Goal: Transaction & Acquisition: Purchase product/service

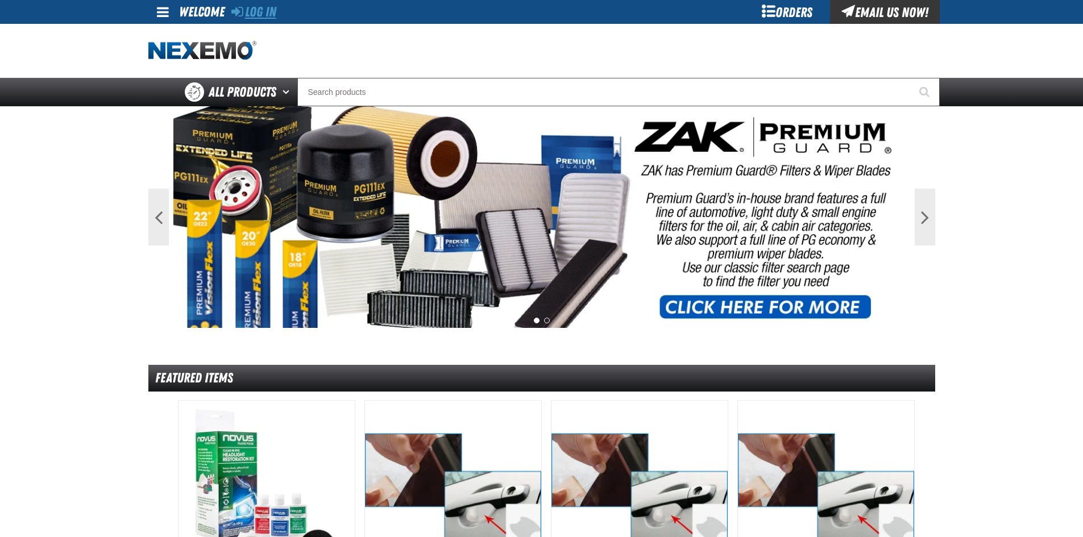
click at [262, 9] on link "Log In" at bounding box center [253, 12] width 45 height 16
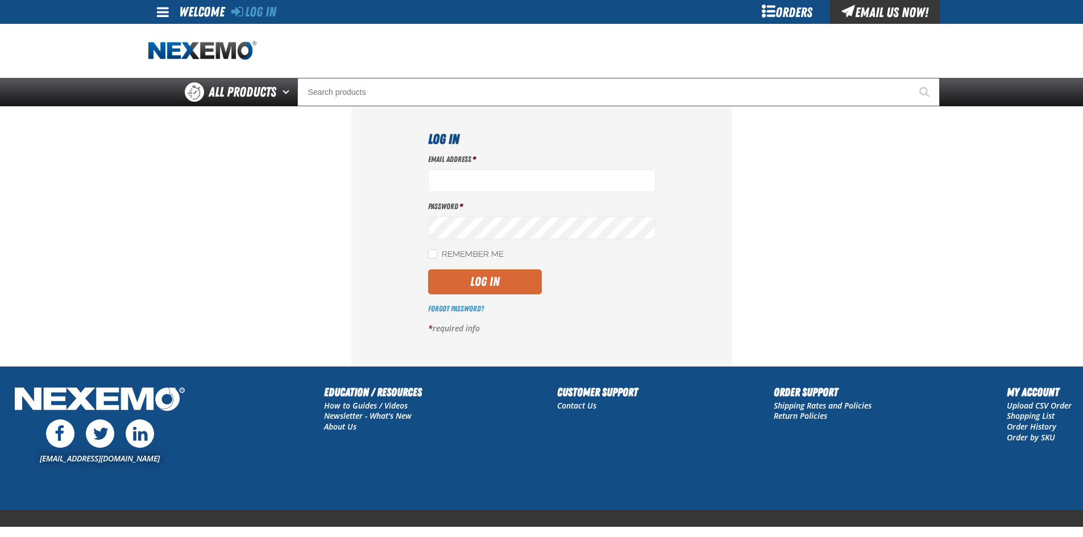
type input "[EMAIL_ADDRESS][DOMAIN_NAME]"
click at [482, 285] on button "Log In" at bounding box center [485, 282] width 114 height 25
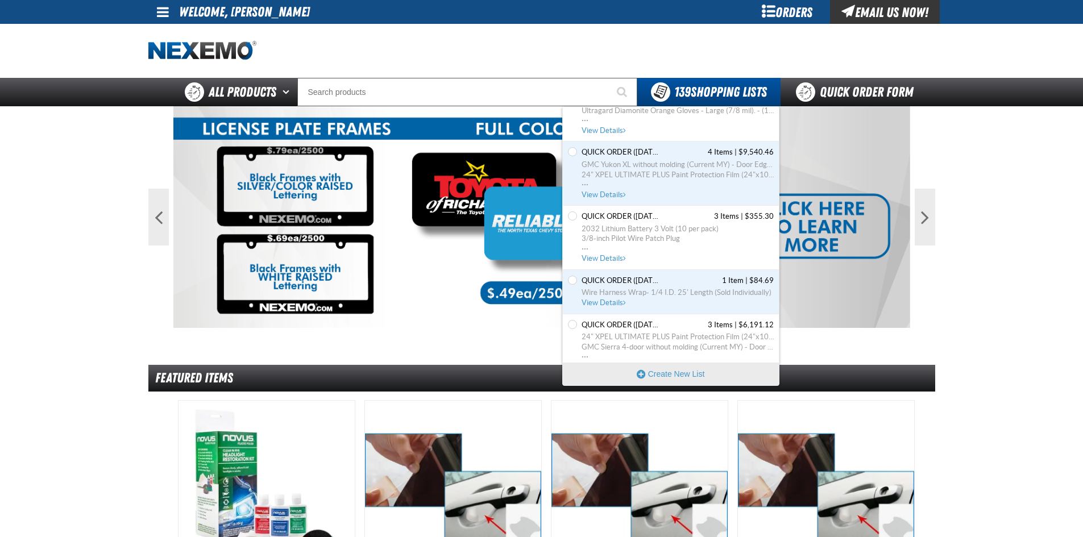
scroll to position [7237, 0]
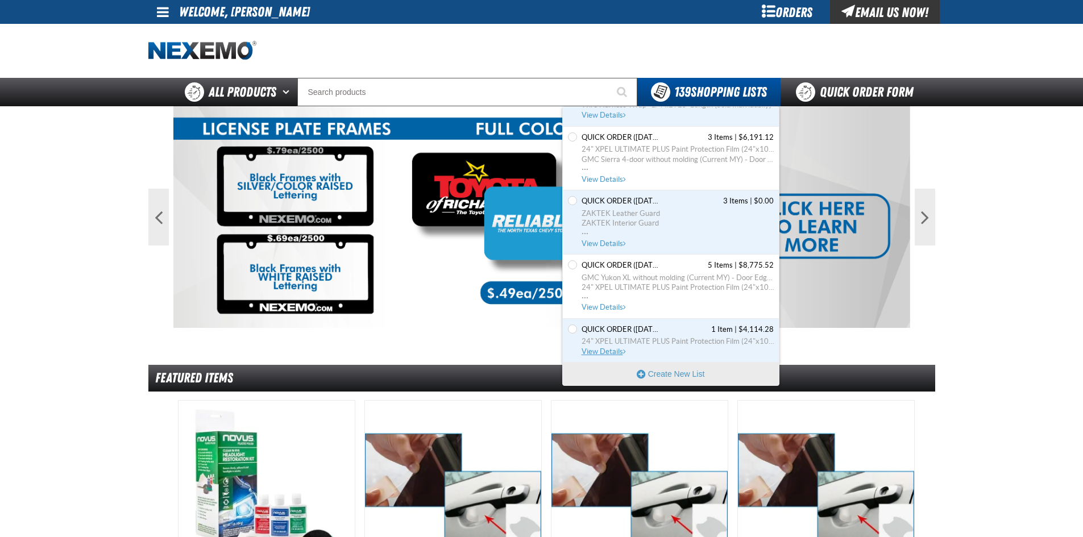
click at [606, 354] on span "View Details" at bounding box center [605, 351] width 46 height 9
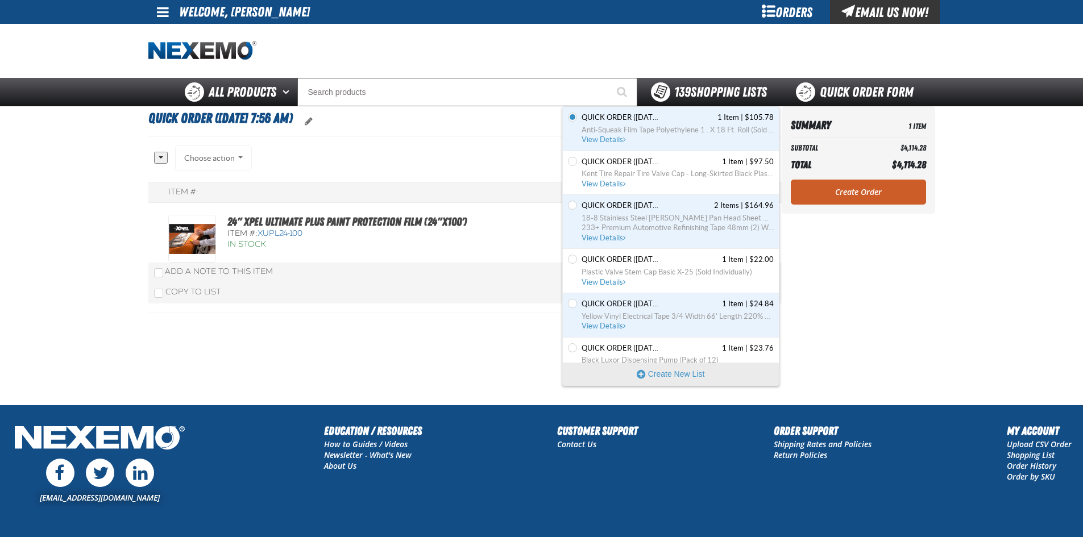
click at [719, 89] on span "139 Shopping Lists" at bounding box center [720, 92] width 93 height 16
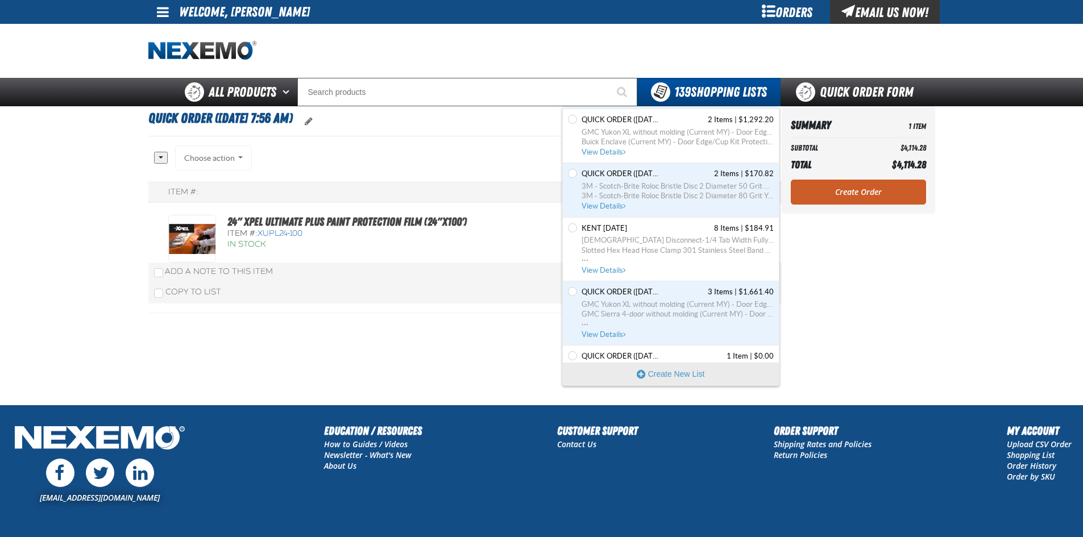
scroll to position [1365, 0]
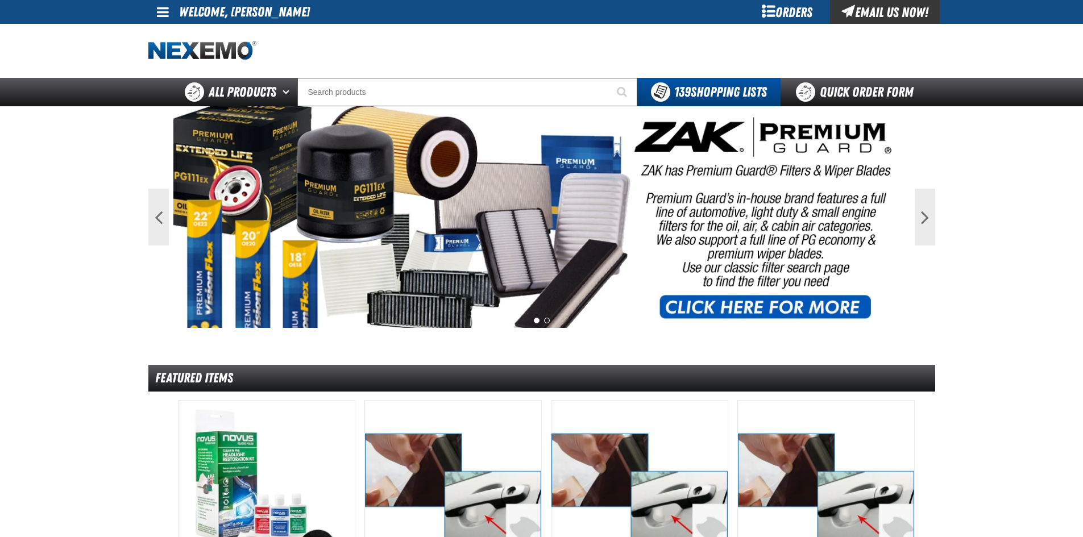
click at [774, 166] on img at bounding box center [541, 217] width 737 height 222
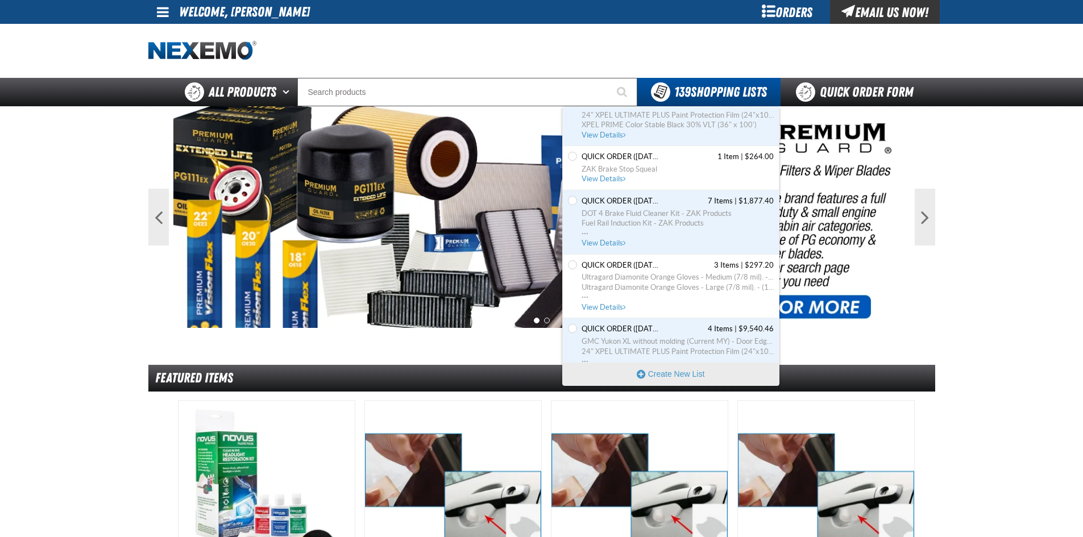
scroll to position [7237, 0]
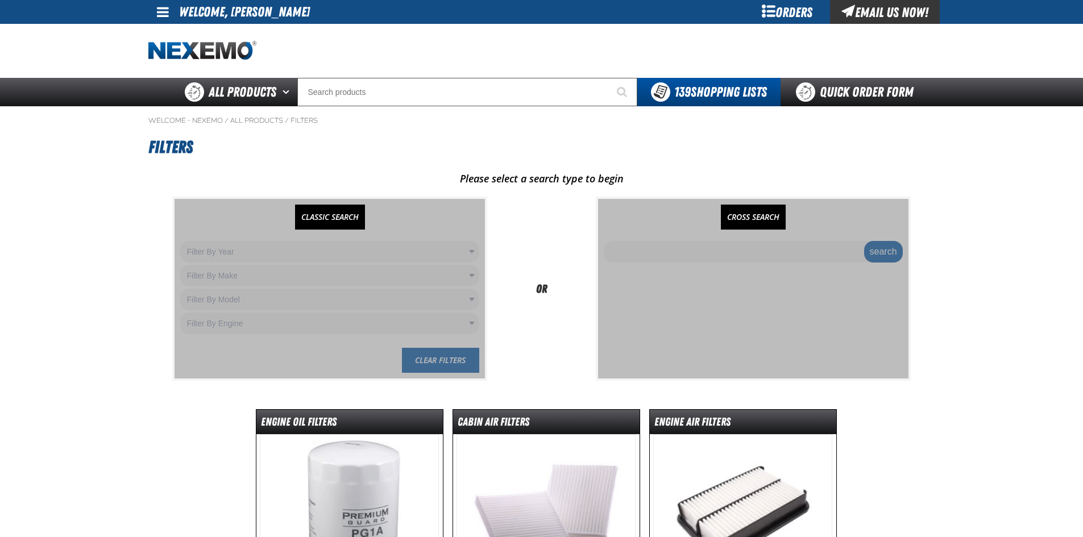
click at [606, 310] on div "Please select a search type to begin CLASSIC SEARCH Filter By Year Filter By Ye…" at bounding box center [541, 380] width 787 height 417
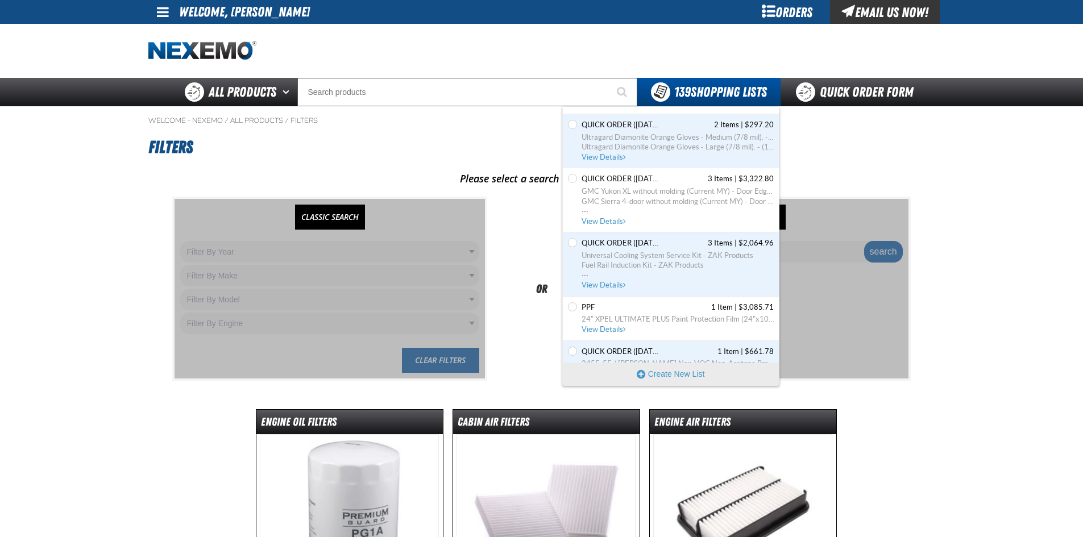
scroll to position [7237, 0]
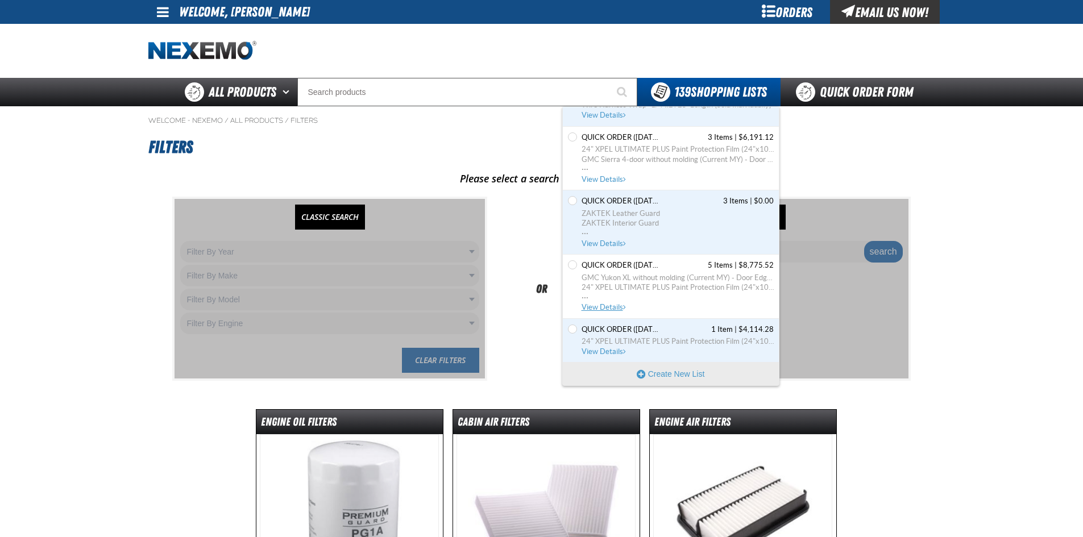
click at [644, 281] on span "GMC Yukon XL without molding (Current MY) - Door Edge/Cup Kit Protection Film" at bounding box center [678, 278] width 192 height 10
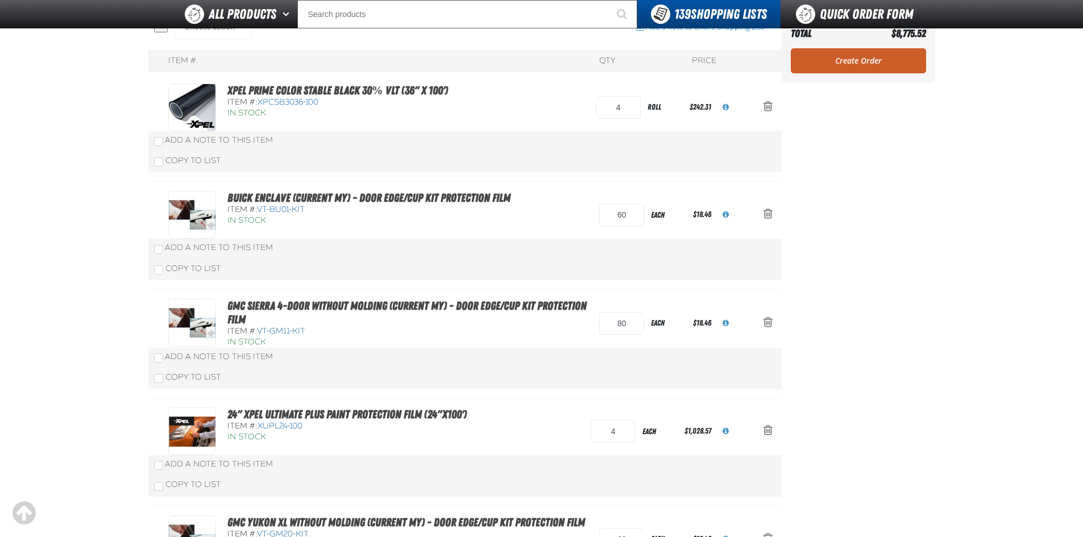
scroll to position [114, 0]
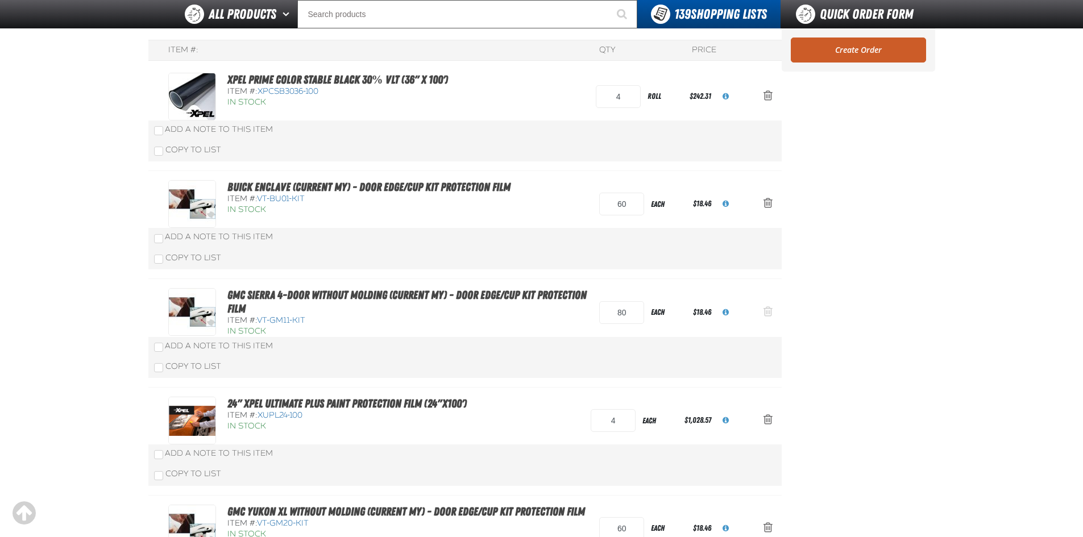
click at [766, 308] on span "Action Remove GMC Sierra 4-door without molding (Current MY) - Door Edge/Cup Ki…" at bounding box center [768, 311] width 9 height 11
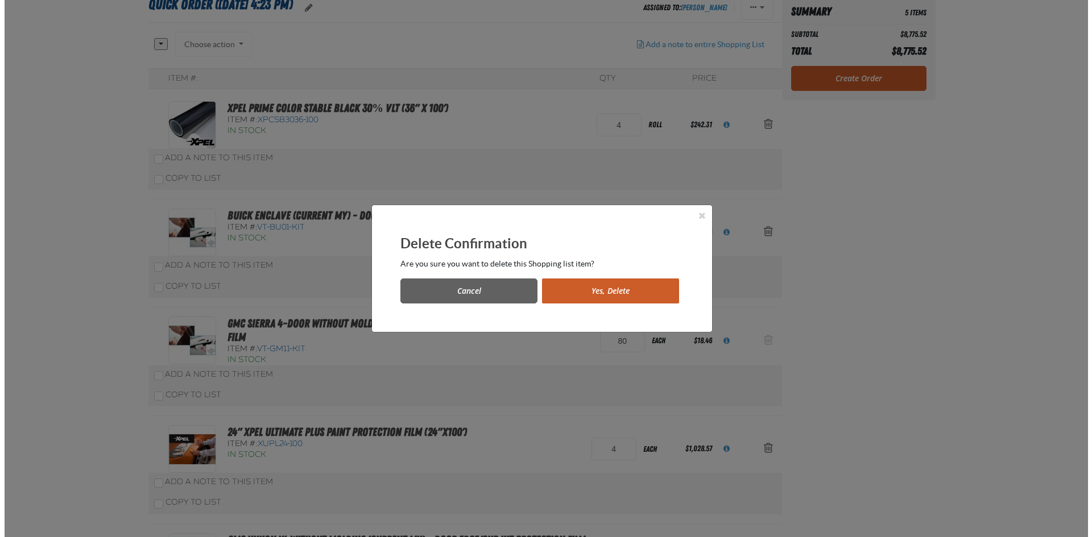
scroll to position [0, 0]
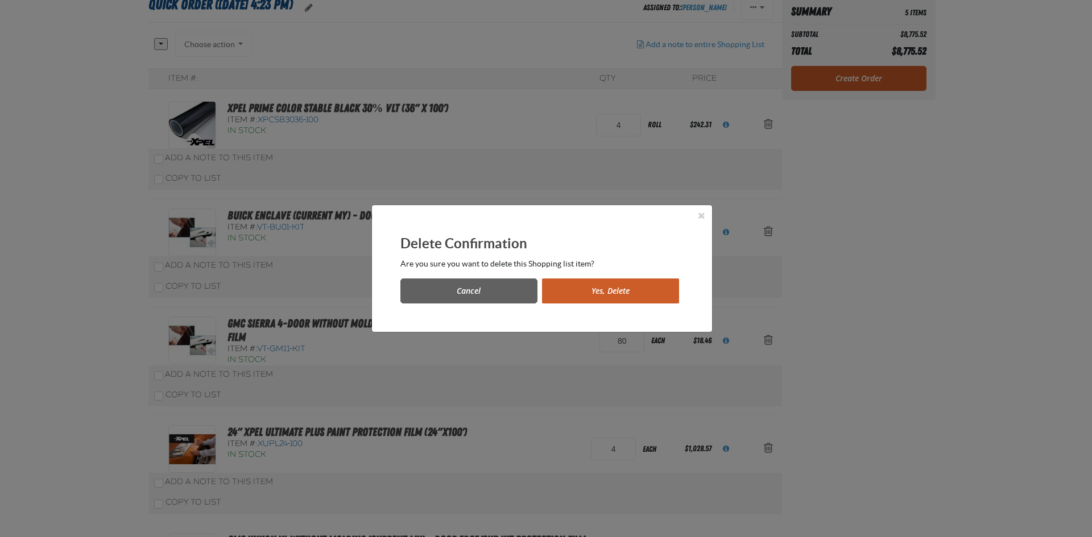
click at [625, 290] on button "Yes, Delete" at bounding box center [610, 291] width 137 height 25
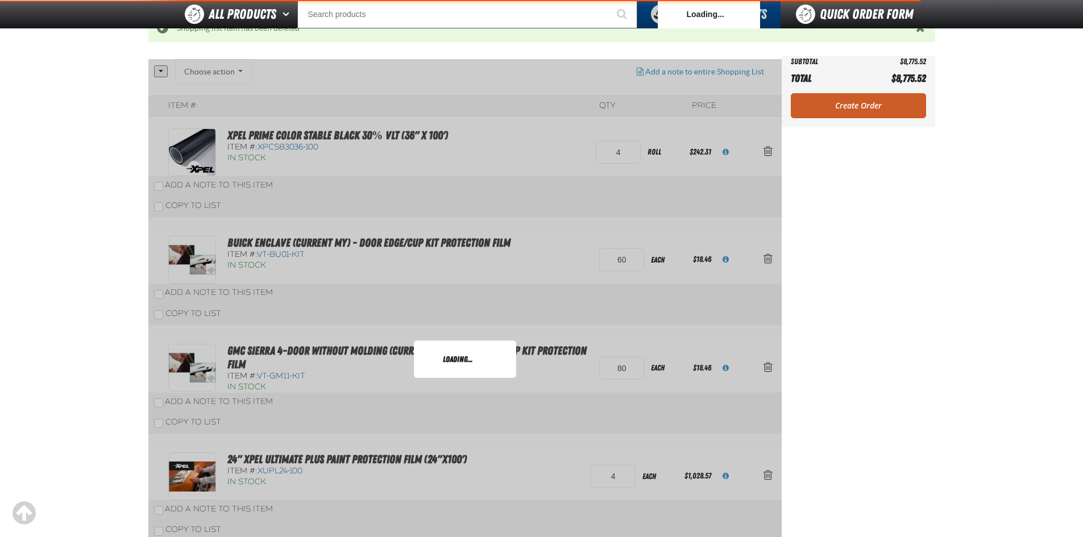
scroll to position [169, 0]
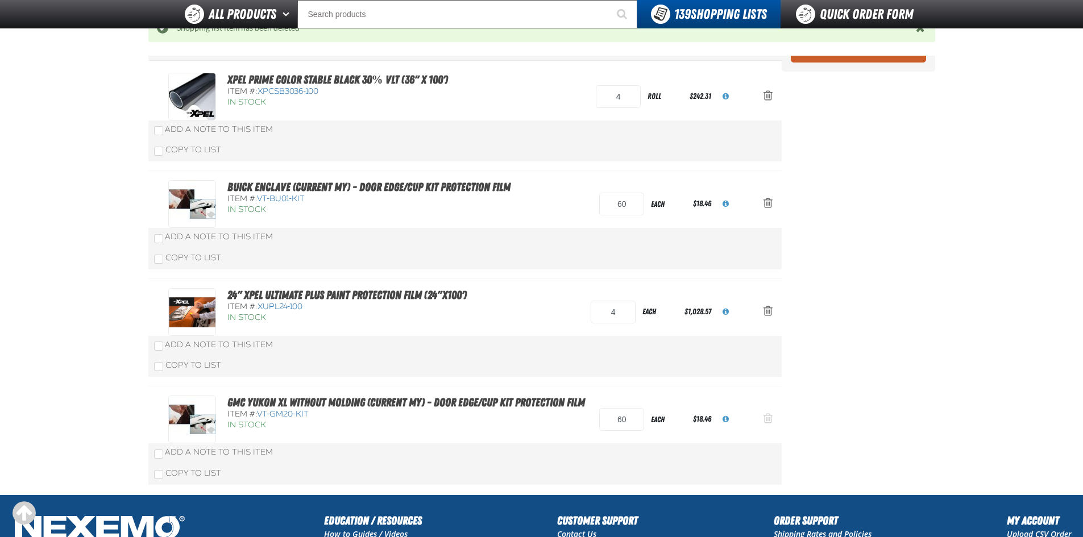
click at [769, 418] on span "Action Remove GMC Yukon XL without molding (Current MY) - Door Edge/Cup Kit Pro…" at bounding box center [768, 418] width 9 height 11
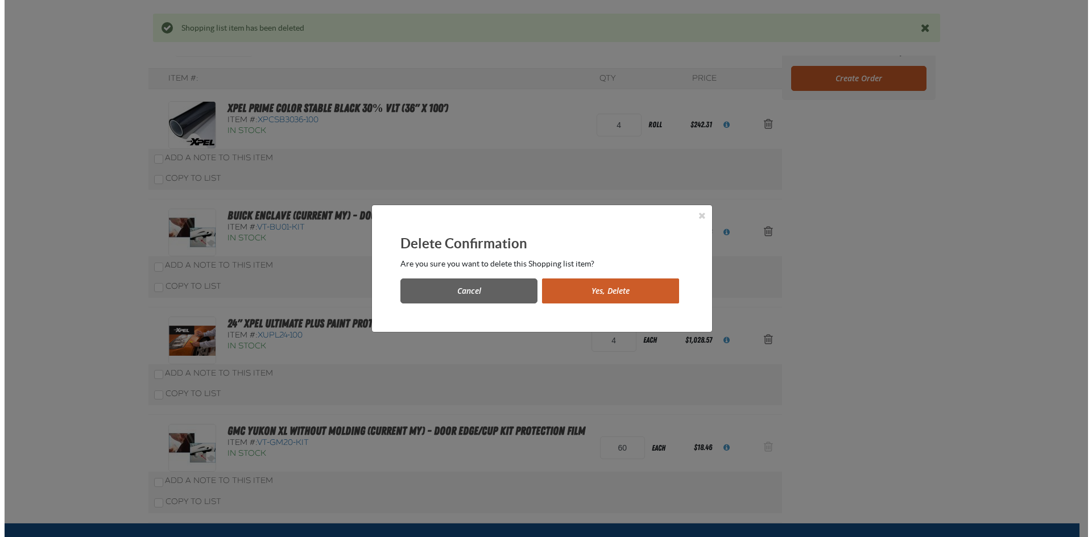
scroll to position [0, 0]
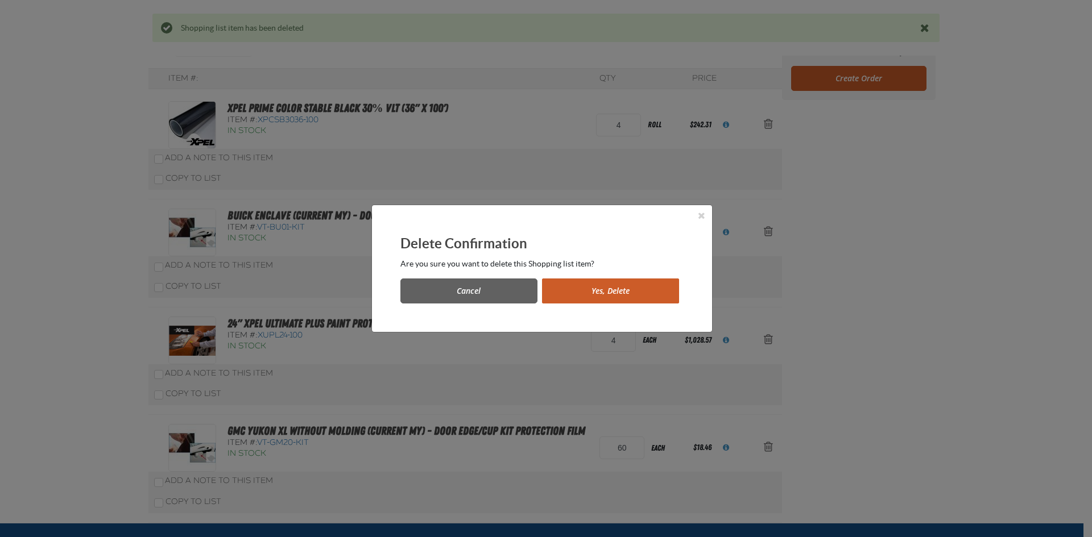
click at [632, 294] on button "Yes, Delete" at bounding box center [610, 291] width 137 height 25
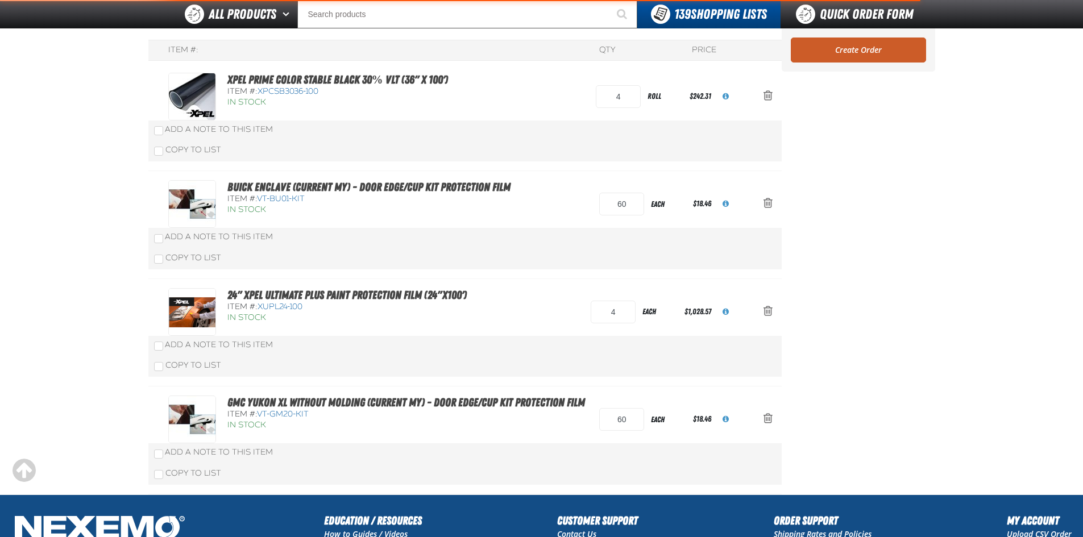
scroll to position [169, 0]
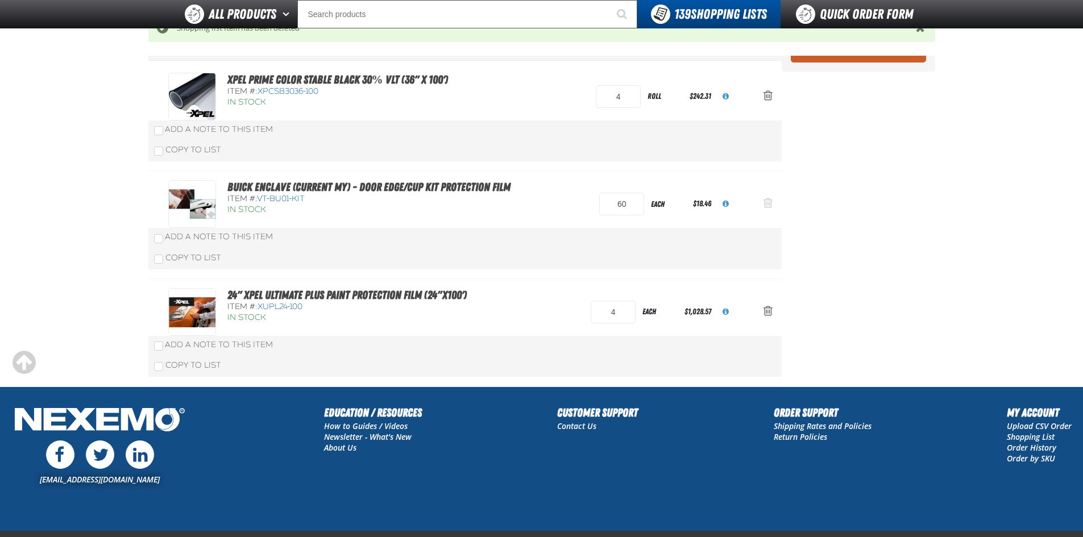
click at [766, 201] on span "Action Remove Buick Enclave (Current MY) - Door Edge/Cup Kit Protection Film fr…" at bounding box center [768, 202] width 9 height 11
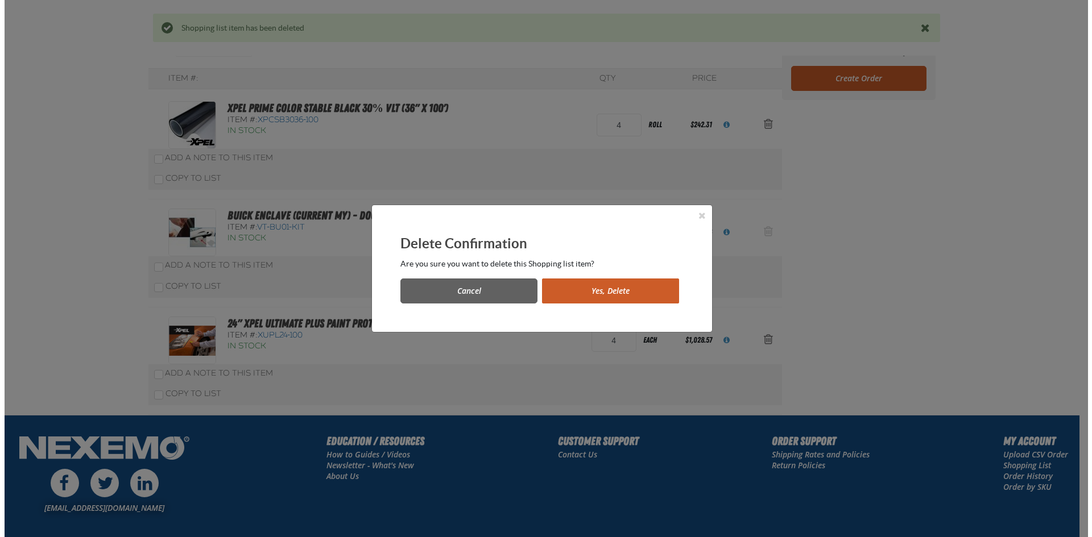
scroll to position [0, 0]
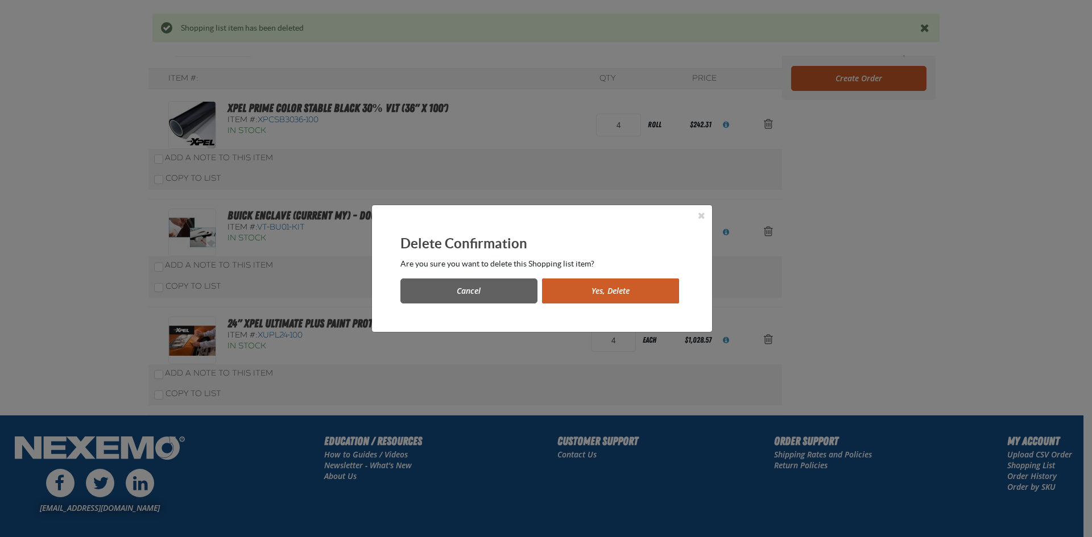
click at [635, 288] on button "Yes, Delete" at bounding box center [610, 291] width 137 height 25
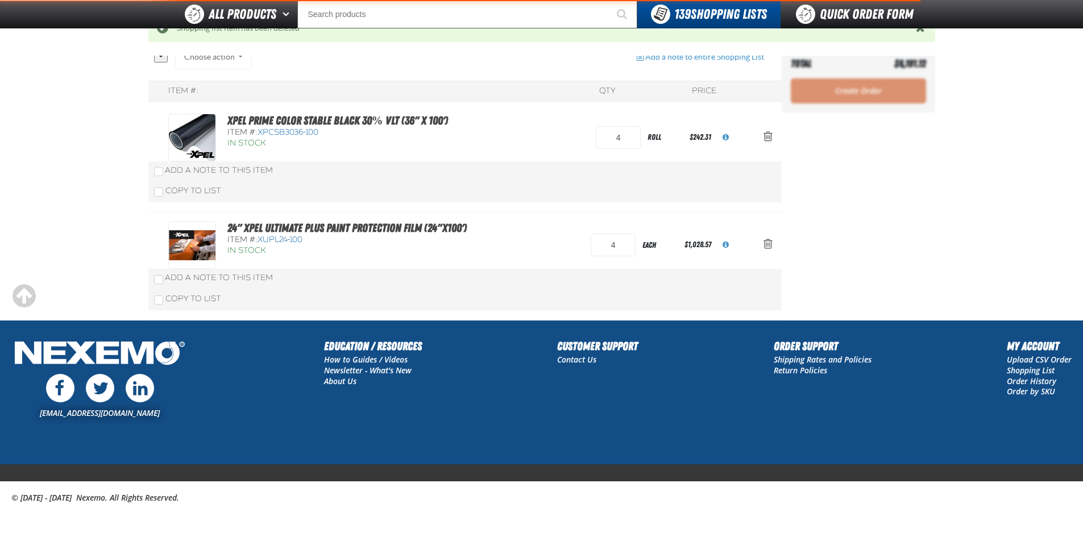
scroll to position [128, 0]
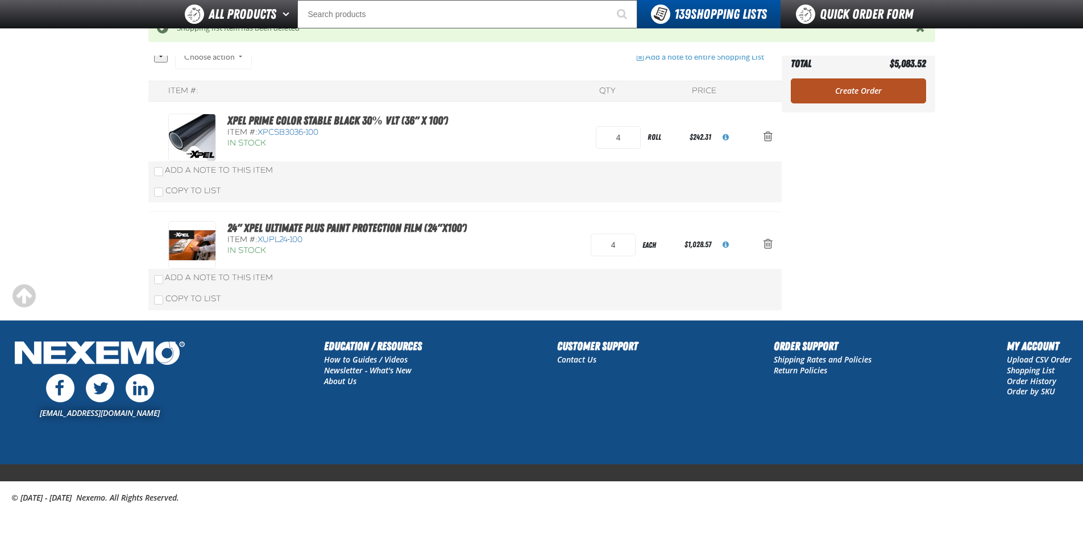
click at [872, 94] on link "Create Order" at bounding box center [858, 90] width 135 height 25
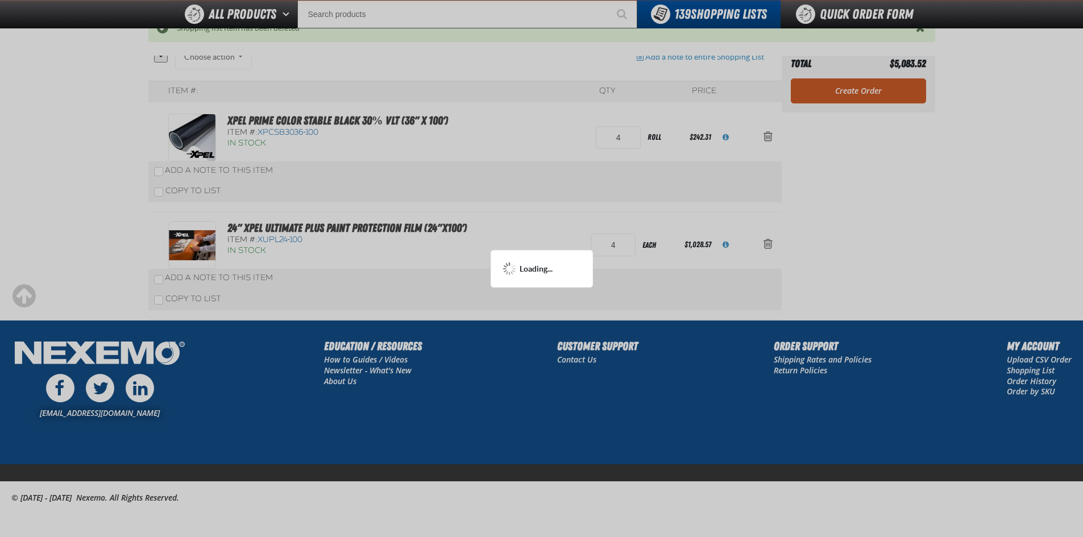
scroll to position [73, 0]
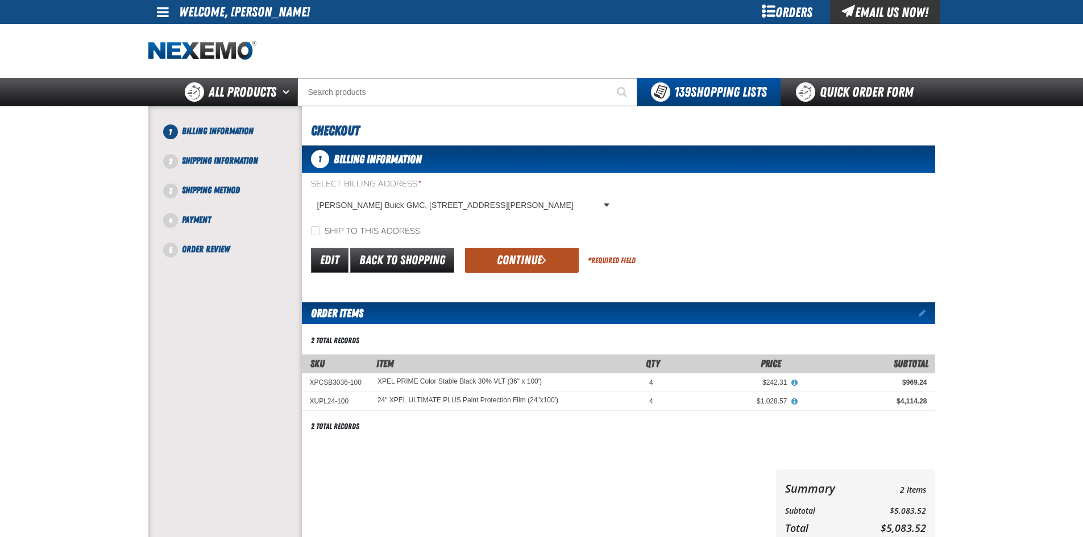
click at [528, 255] on button "Continue" at bounding box center [522, 260] width 114 height 25
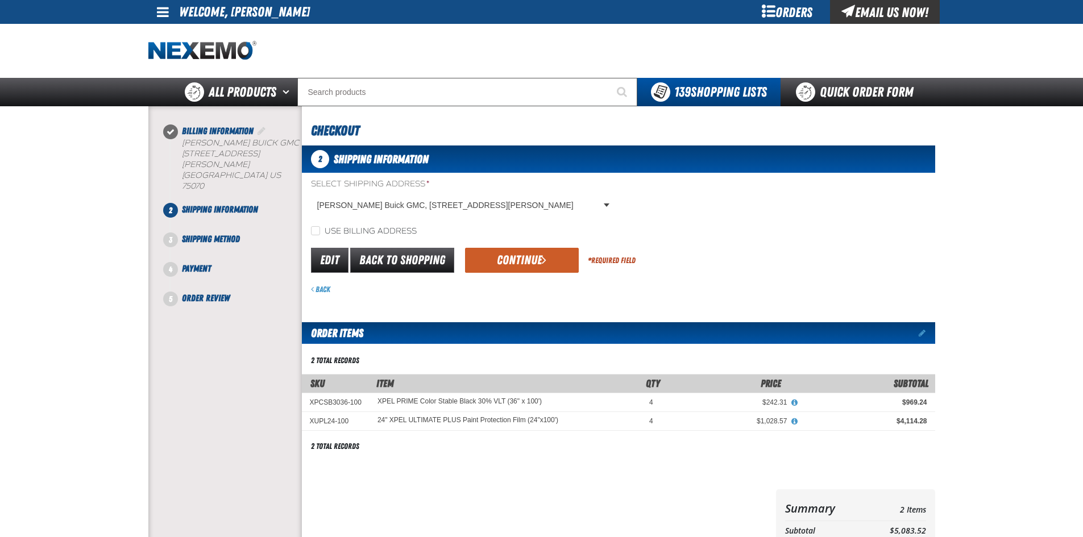
click at [528, 255] on button "Continue" at bounding box center [522, 260] width 114 height 25
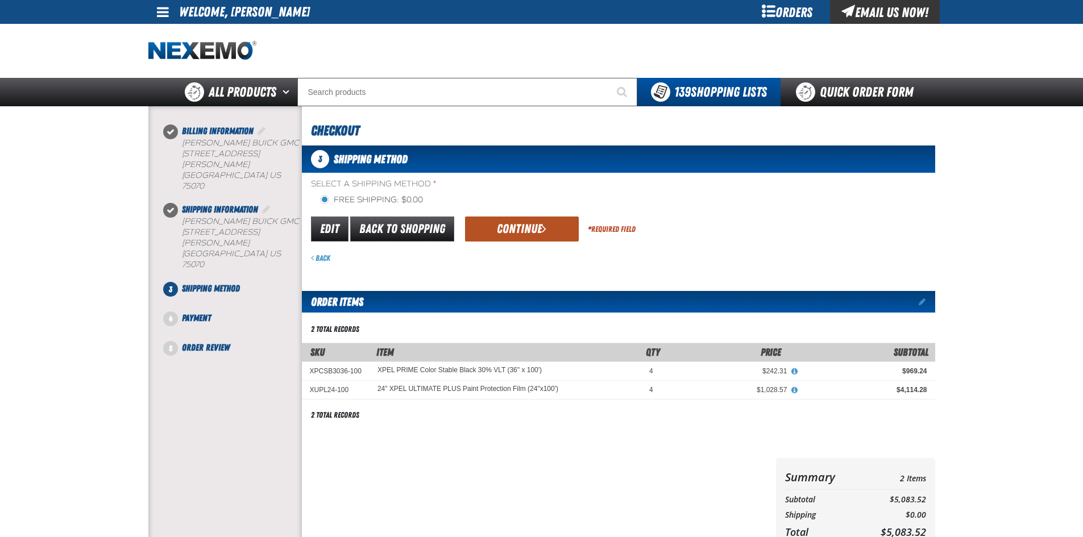
click at [527, 217] on button "Continue" at bounding box center [522, 229] width 114 height 25
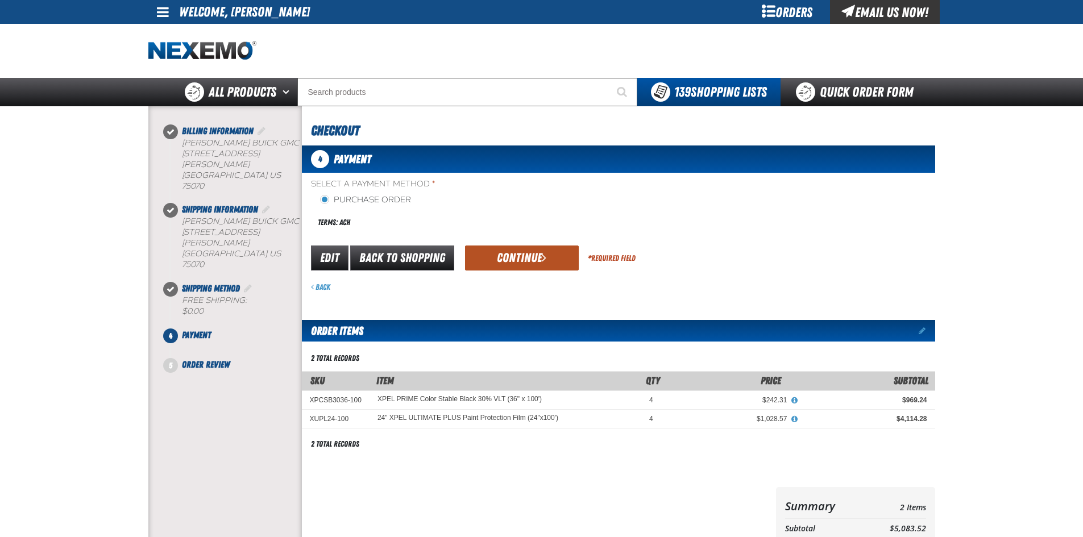
click at [533, 257] on button "Continue" at bounding box center [522, 258] width 114 height 25
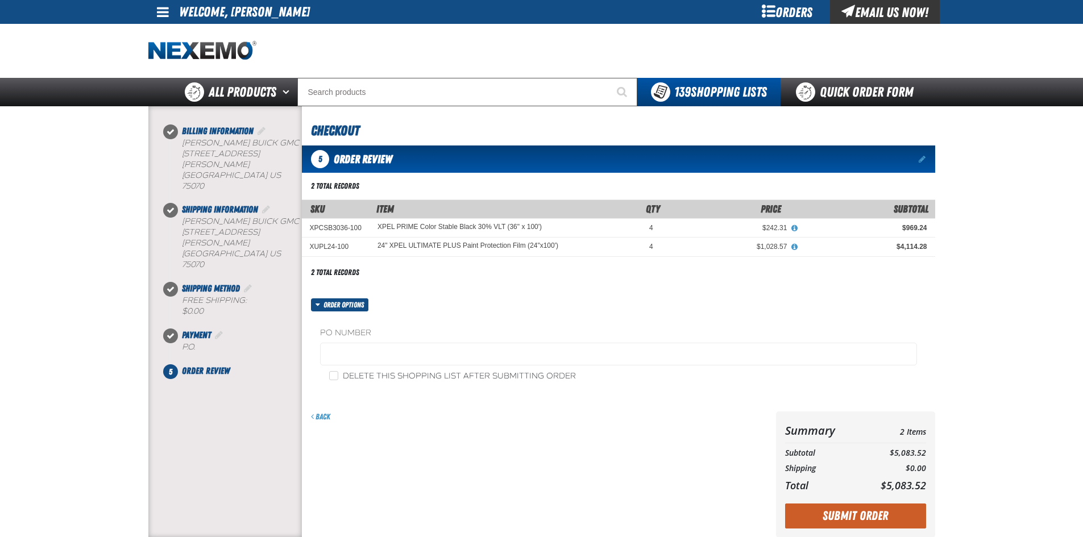
click at [360, 342] on fieldset "PO Number" at bounding box center [618, 349] width 597 height 43
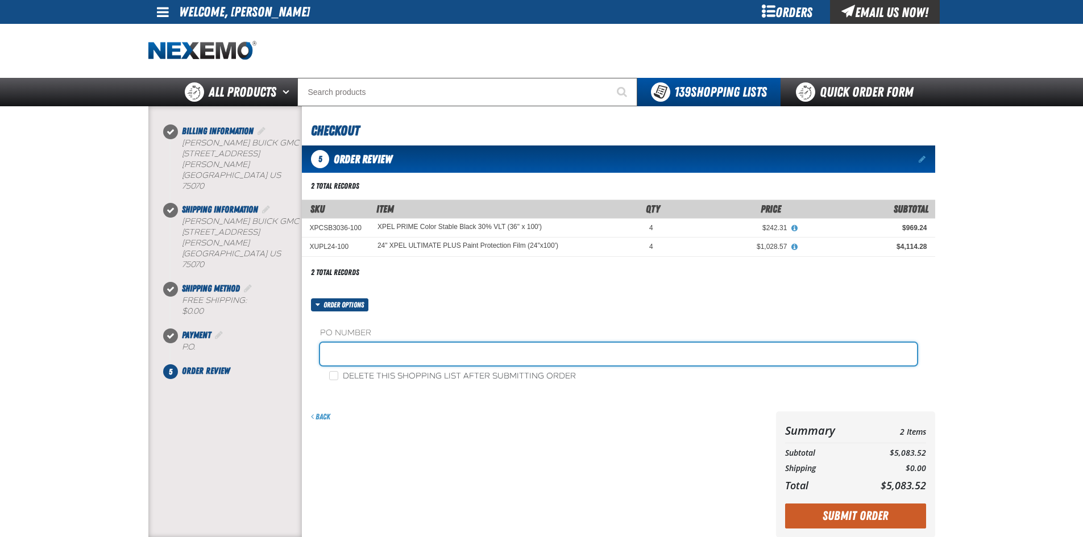
click at [346, 362] on input "text" at bounding box center [618, 354] width 597 height 23
type input "STOCK-SS"
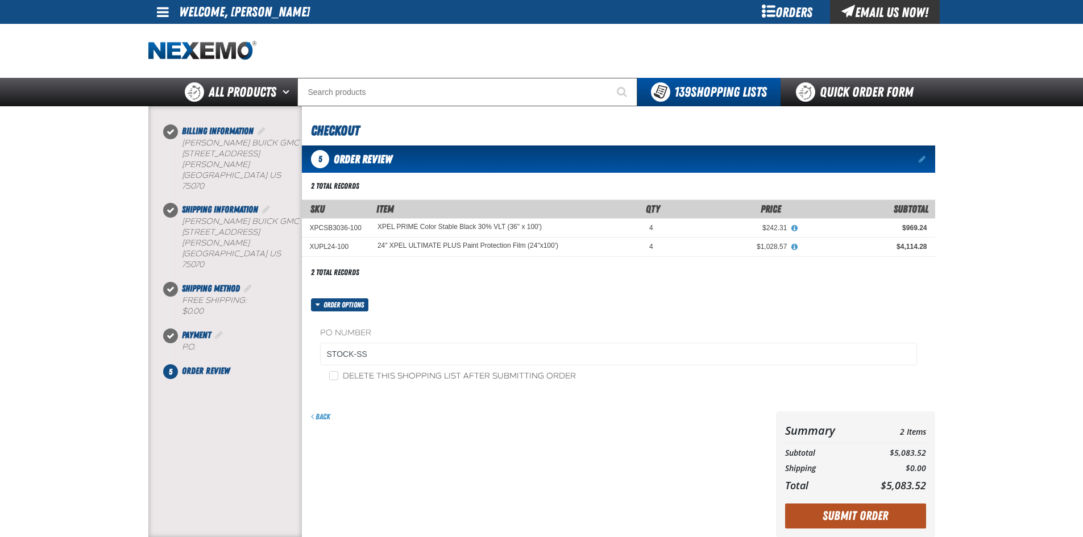
click at [864, 521] on button "Submit Order" at bounding box center [855, 516] width 141 height 25
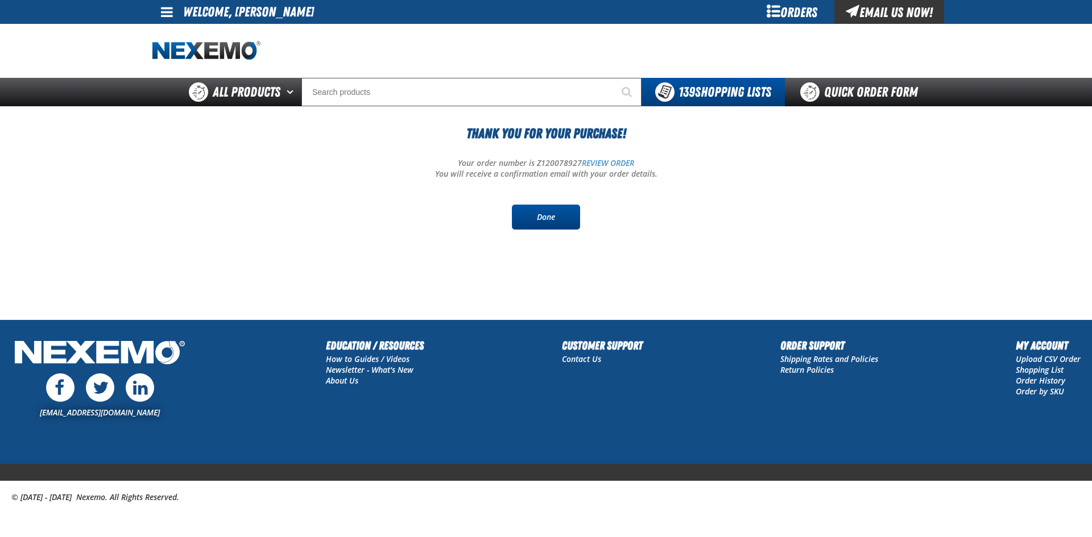
click at [545, 213] on link "Done" at bounding box center [546, 217] width 68 height 25
